Goal: Task Accomplishment & Management: Use online tool/utility

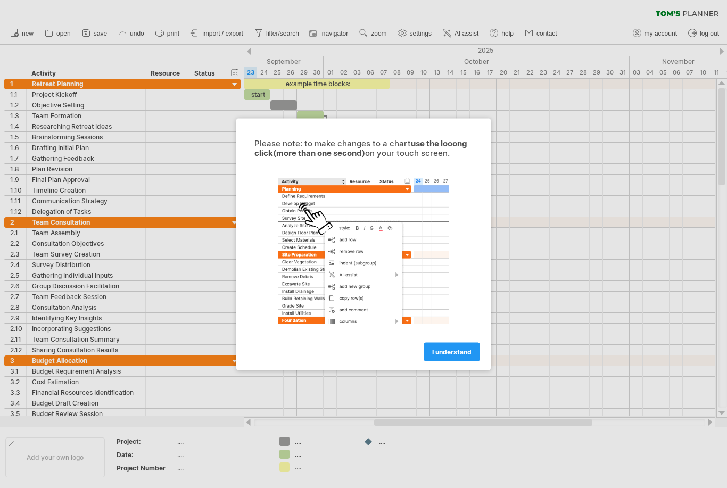
click at [457, 354] on span "I understand" at bounding box center [451, 352] width 39 height 8
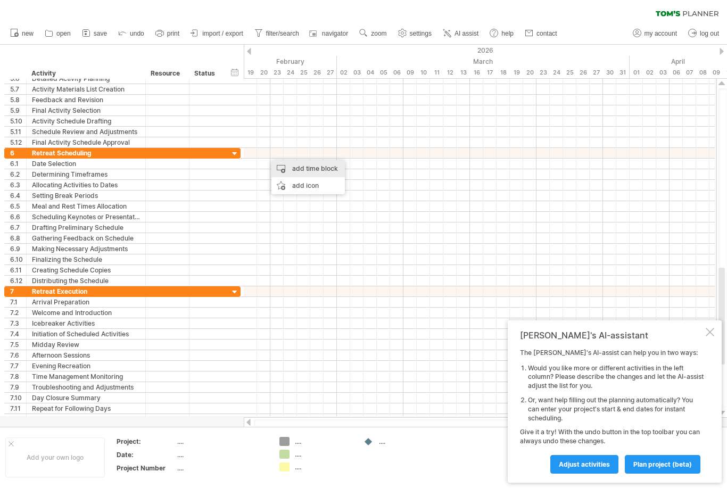
click at [334, 171] on div "add time block" at bounding box center [308, 168] width 73 height 17
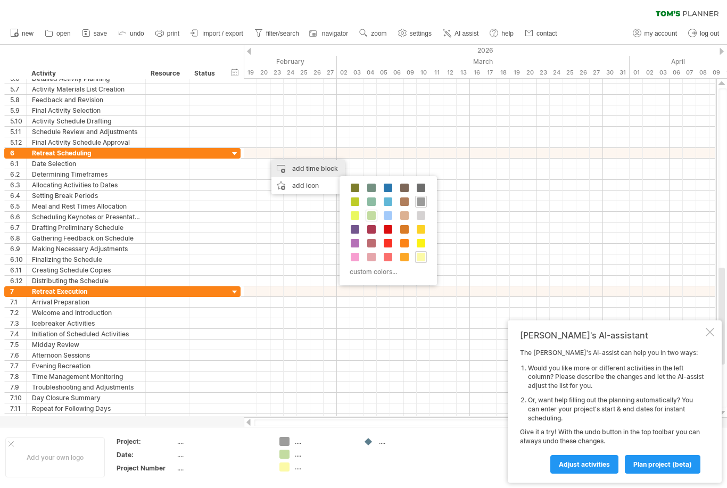
click at [389, 244] on span at bounding box center [388, 243] width 9 height 9
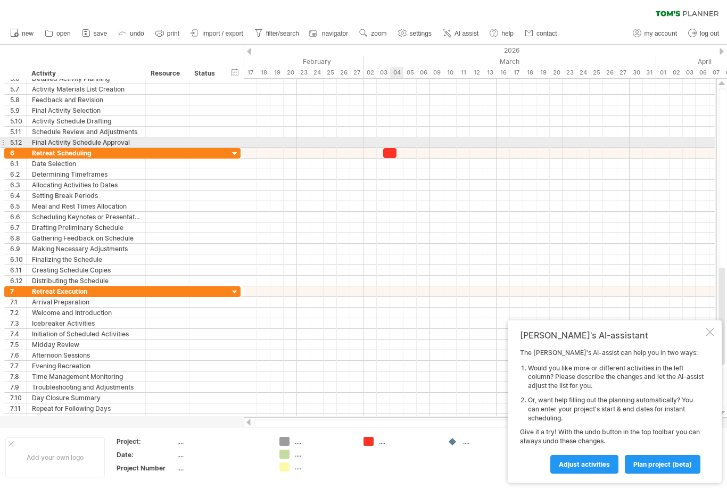
click at [369, 154] on div at bounding box center [479, 153] width 471 height 11
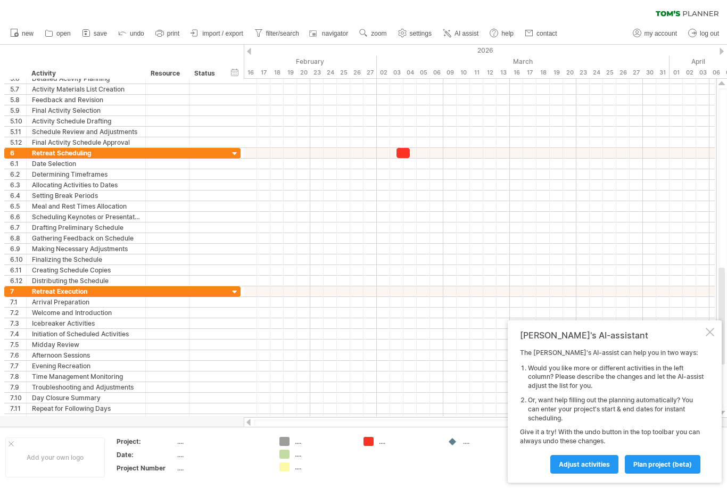
click at [402, 157] on div at bounding box center [403, 153] width 13 height 10
click at [387, 157] on div at bounding box center [479, 153] width 471 height 11
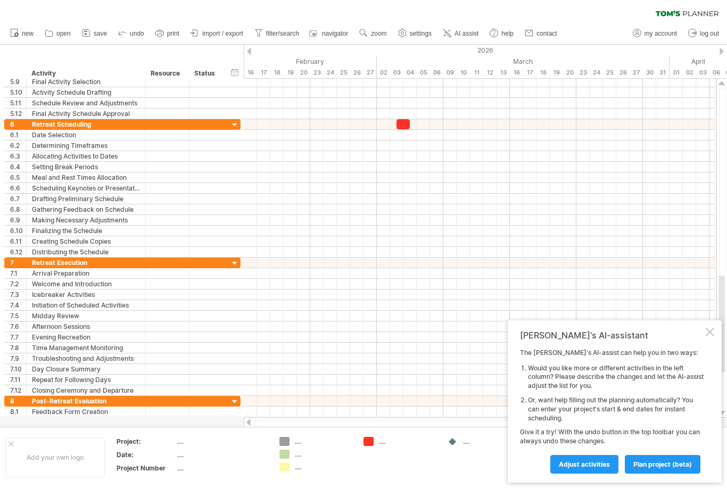
click at [705, 343] on div "[PERSON_NAME]'s AI-assistant The [PERSON_NAME]'s AI-assist can help you in two …" at bounding box center [615, 401] width 214 height 162
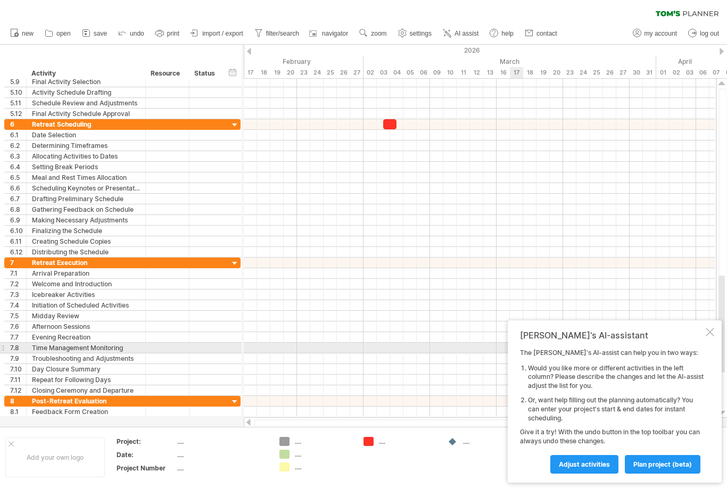
click at [523, 207] on div at bounding box center [479, 209] width 471 height 11
click at [661, 465] on span "plan project (beta)" at bounding box center [663, 465] width 59 height 8
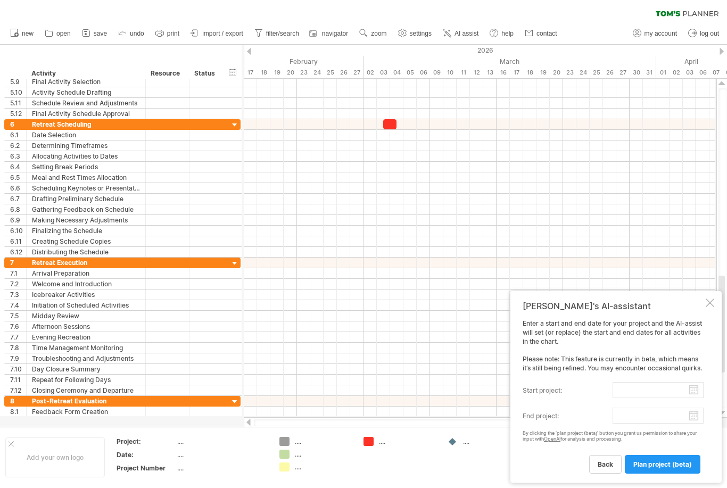
click at [697, 392] on input "start project:" at bounding box center [658, 390] width 91 height 16
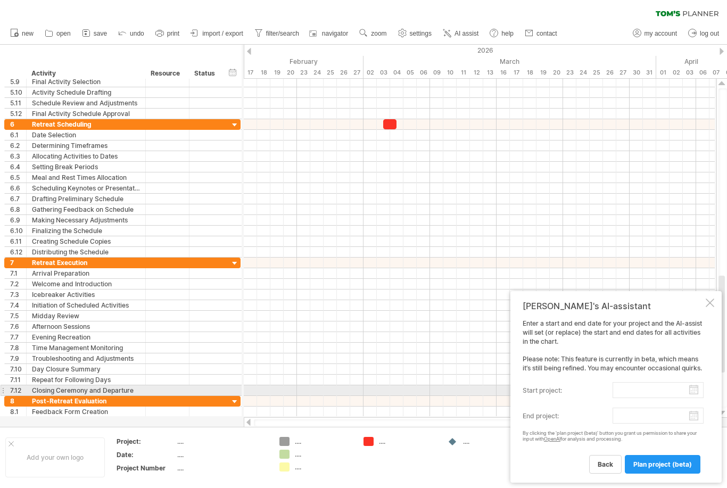
click at [623, 398] on body "progress(100%) Trying to reach [DOMAIN_NAME] Connected again... 0% clear filter…" at bounding box center [363, 245] width 727 height 490
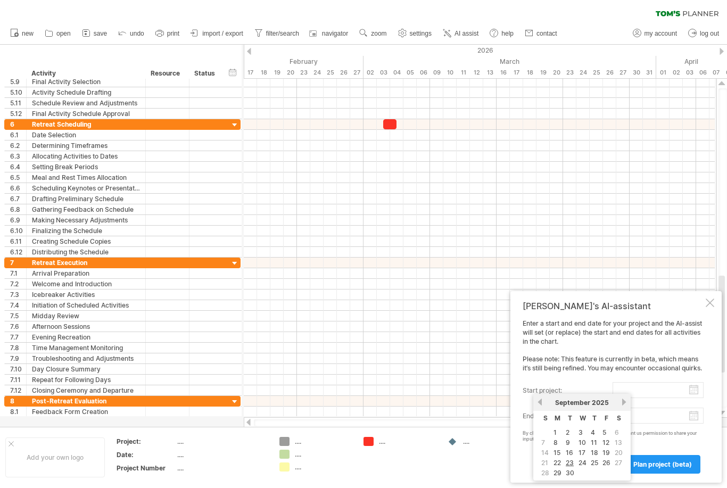
click at [626, 405] on link "next" at bounding box center [624, 402] width 8 height 8
click at [619, 398] on body "progress(100%) Trying to reach [DOMAIN_NAME] Connected again... 0% clear filter…" at bounding box center [363, 245] width 727 height 490
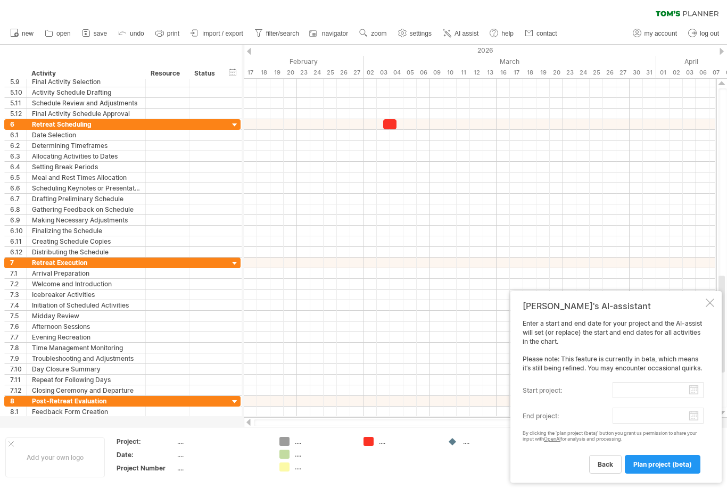
click at [622, 398] on body "progress(100%) Trying to reach [DOMAIN_NAME] Connected again... 0% clear filter…" at bounding box center [363, 245] width 727 height 490
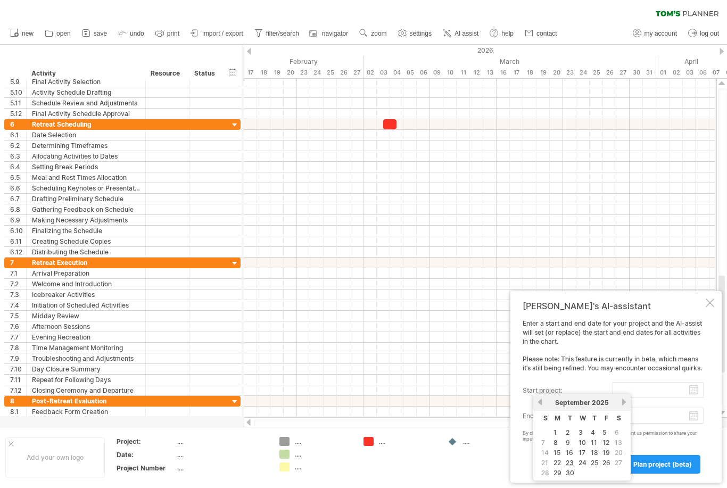
click at [621, 398] on body "progress(100%) Trying to reach [DOMAIN_NAME] Connected again... 0% clear filter…" at bounding box center [363, 245] width 727 height 490
click at [619, 398] on body "progress(100%) Trying to reach [DOMAIN_NAME] Connected again... 0% clear filter…" at bounding box center [363, 245] width 727 height 490
click at [620, 406] on div "[DATE]" at bounding box center [582, 403] width 77 height 8
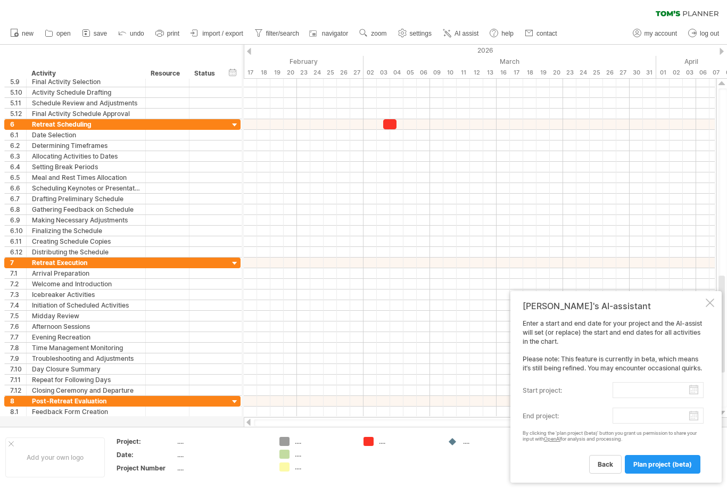
click at [623, 399] on body "progress(100%) Trying to reach [DOMAIN_NAME] Connected again... 0% clear filter…" at bounding box center [363, 245] width 727 height 490
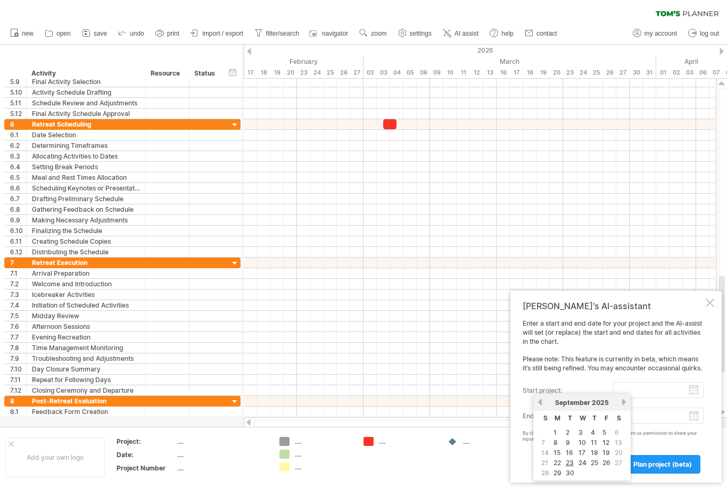
click at [623, 405] on link "next" at bounding box center [624, 402] width 8 height 8
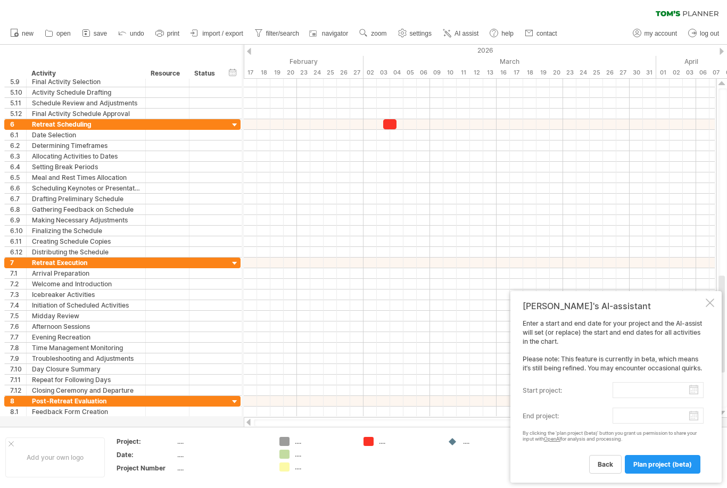
click at [626, 405] on div "Enter a start and end date for your project and the AI-assist will set (or repl…" at bounding box center [613, 396] width 181 height 154
click at [652, 392] on input "start project:" at bounding box center [658, 390] width 91 height 16
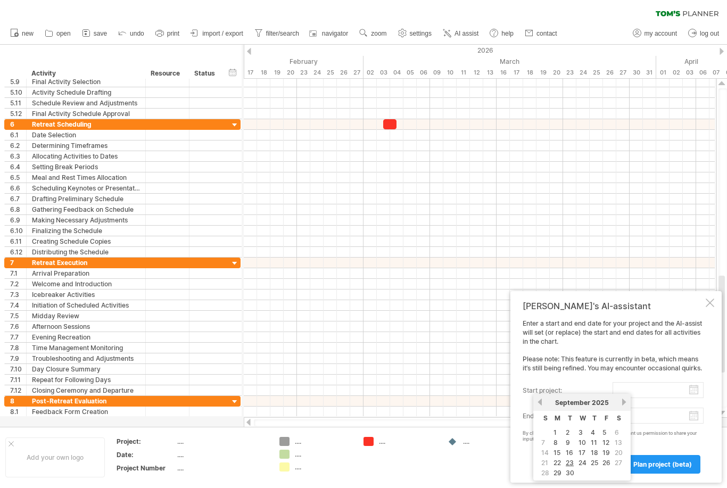
click at [625, 405] on link "next" at bounding box center [624, 402] width 8 height 8
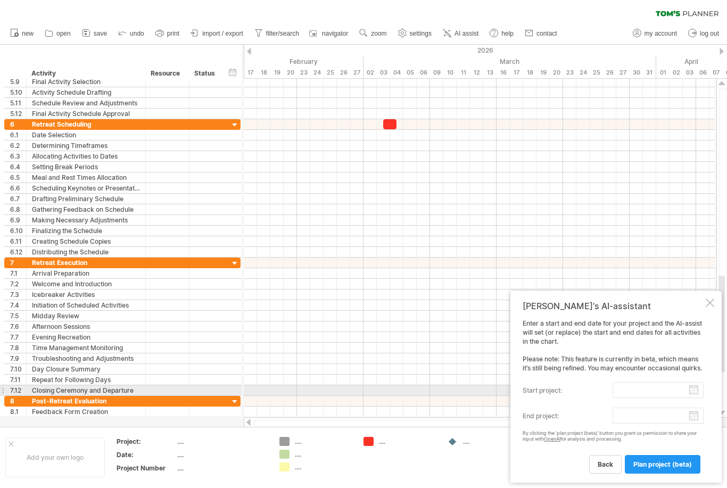
click at [619, 398] on body "progress(100%) Trying to reach [DOMAIN_NAME] Connected again... 0% clear filter…" at bounding box center [363, 245] width 727 height 490
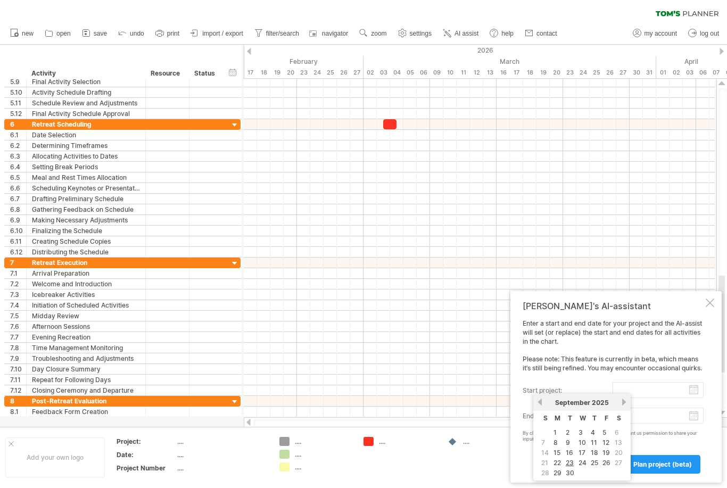
click at [620, 398] on body "progress(100%) Trying to reach [DOMAIN_NAME] Connected again... 0% clear filter…" at bounding box center [363, 245] width 727 height 490
click at [621, 399] on body "progress(100%) Trying to reach [DOMAIN_NAME] Connected again... 0% clear filter…" at bounding box center [363, 245] width 727 height 490
click at [626, 404] on link "next" at bounding box center [624, 402] width 8 height 8
click at [627, 405] on link "next" at bounding box center [624, 402] width 8 height 8
click at [625, 406] on link "next" at bounding box center [624, 402] width 8 height 8
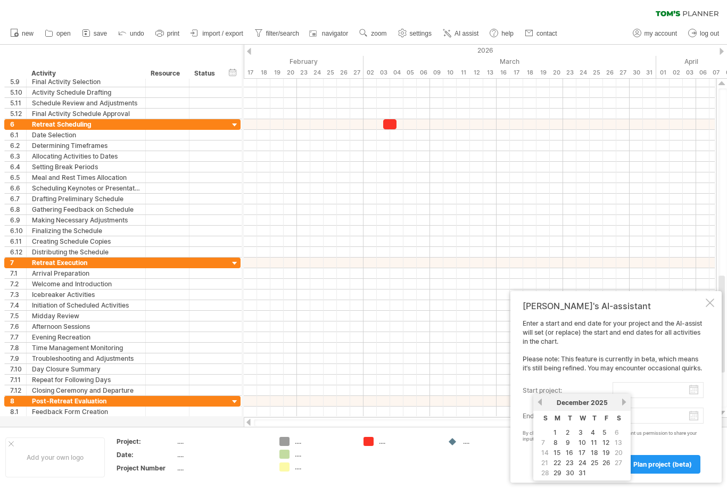
click at [627, 405] on link "next" at bounding box center [624, 402] width 8 height 8
click at [627, 404] on link "next" at bounding box center [623, 402] width 8 height 8
click at [628, 405] on link "next" at bounding box center [624, 402] width 8 height 8
click at [542, 403] on link "previous" at bounding box center [540, 402] width 8 height 8
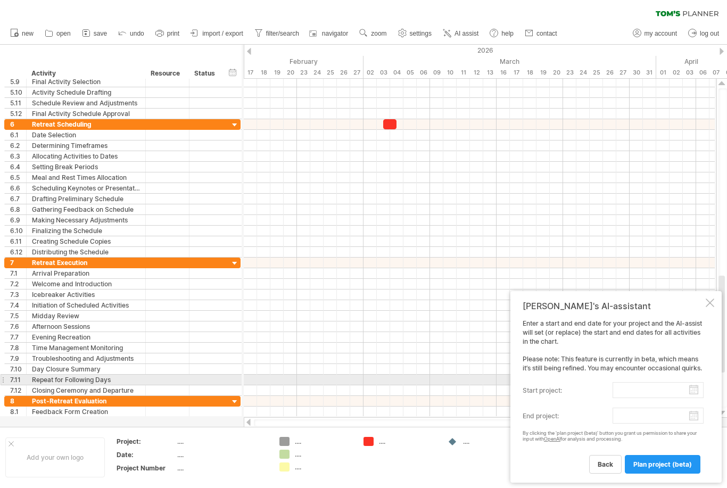
click at [675, 390] on input "start project:" at bounding box center [658, 390] width 91 height 16
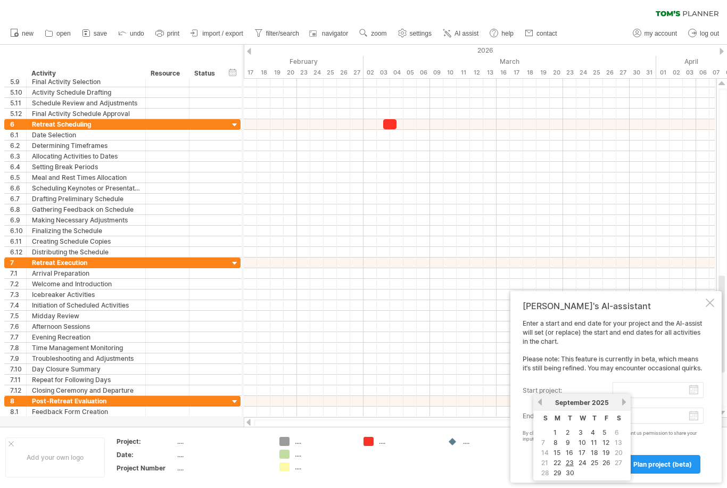
click at [627, 405] on link "next" at bounding box center [624, 402] width 8 height 8
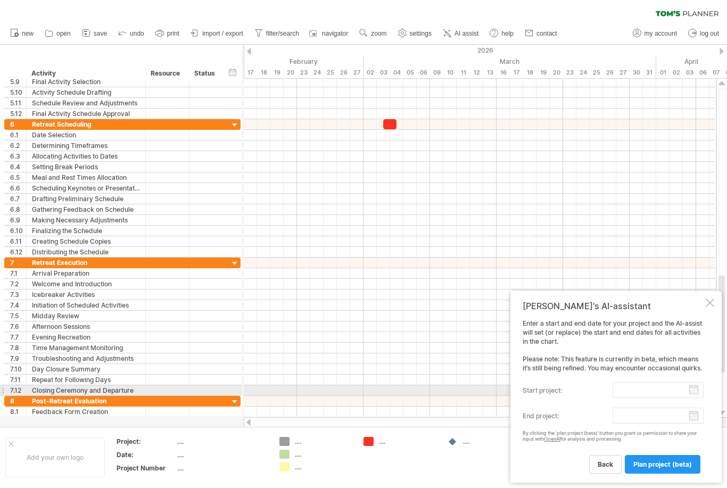
click at [621, 398] on body "progress(100%) Trying to reach [DOMAIN_NAME] Connected again... 0% clear filter…" at bounding box center [363, 245] width 727 height 490
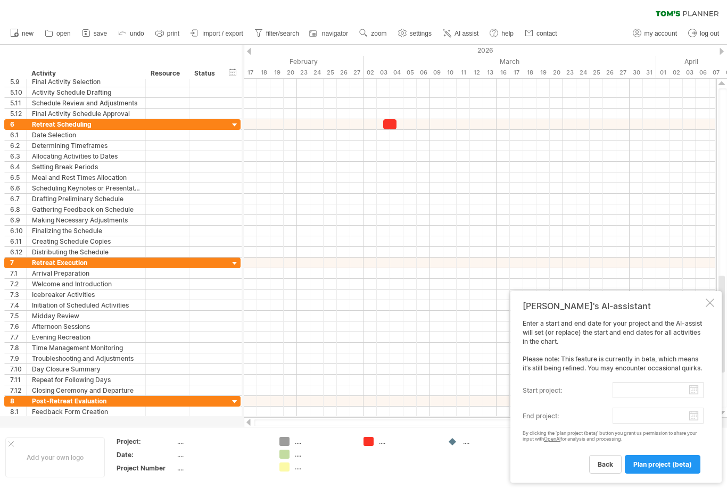
click at [624, 398] on body "progress(100%) Trying to reach [DOMAIN_NAME] Connected again... 0% clear filter…" at bounding box center [363, 245] width 727 height 490
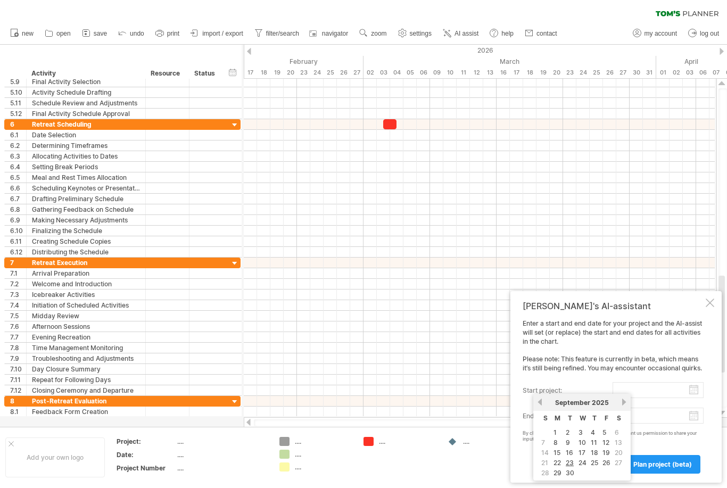
click at [628, 401] on div "Enter a start and end date for your project and the AI-assist will set (or repl…" at bounding box center [613, 396] width 181 height 154
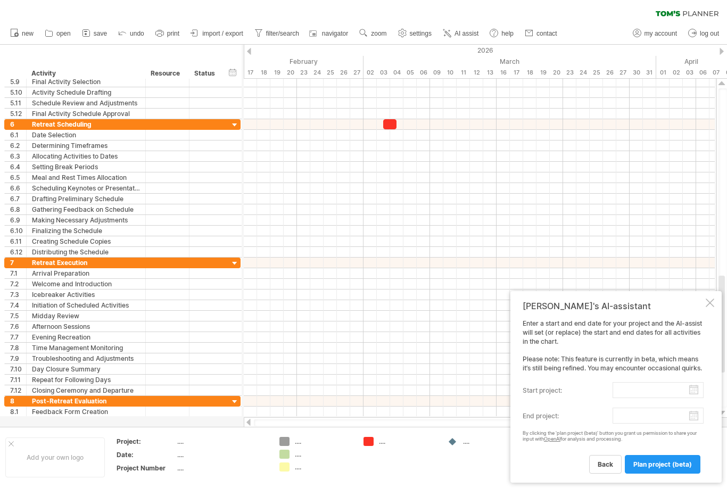
click at [626, 405] on div "Enter a start and end date for your project and the AI-assist will set (or repl…" at bounding box center [613, 396] width 181 height 154
click at [714, 302] on div at bounding box center [710, 303] width 9 height 9
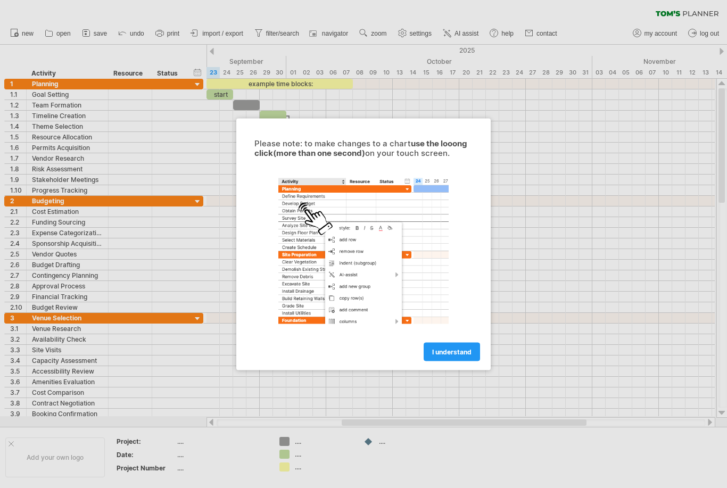
click at [458, 351] on span "I understand" at bounding box center [451, 352] width 39 height 8
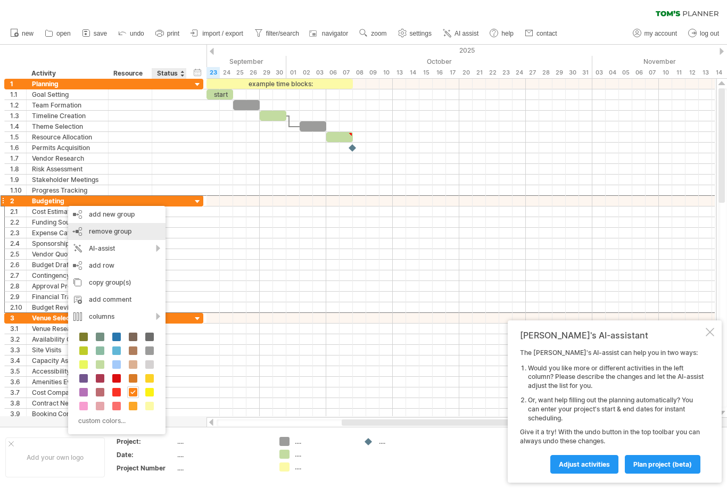
click at [135, 233] on div "remove group remove selected groups" at bounding box center [116, 231] width 97 height 17
